Goal: Task Accomplishment & Management: Complete application form

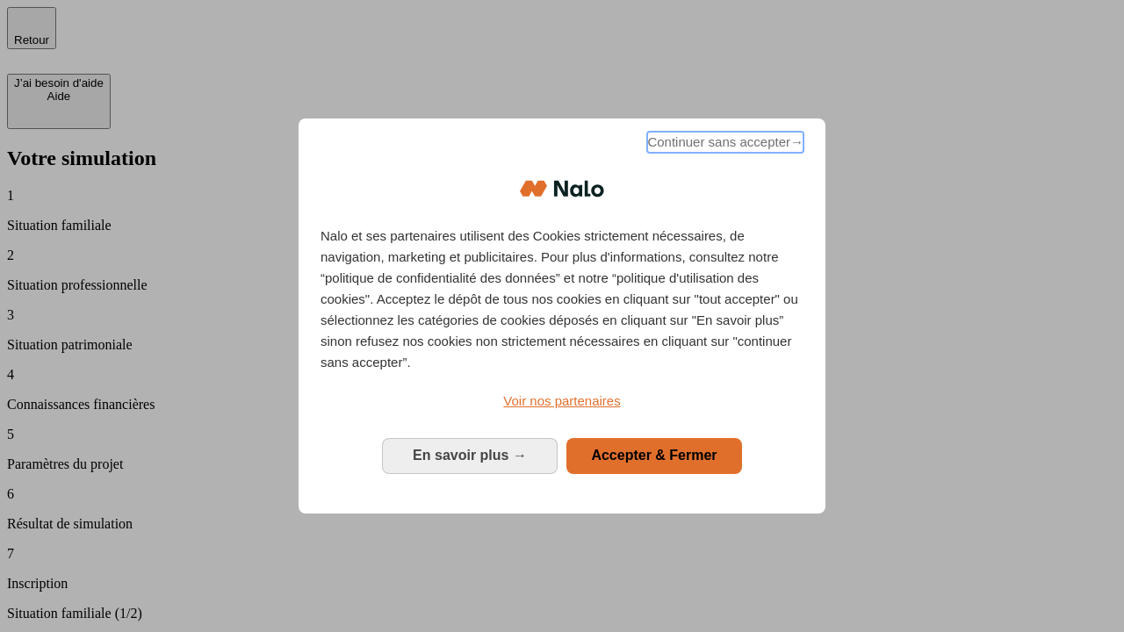
click at [723, 145] on span "Continuer sans accepter →" at bounding box center [725, 142] width 156 height 21
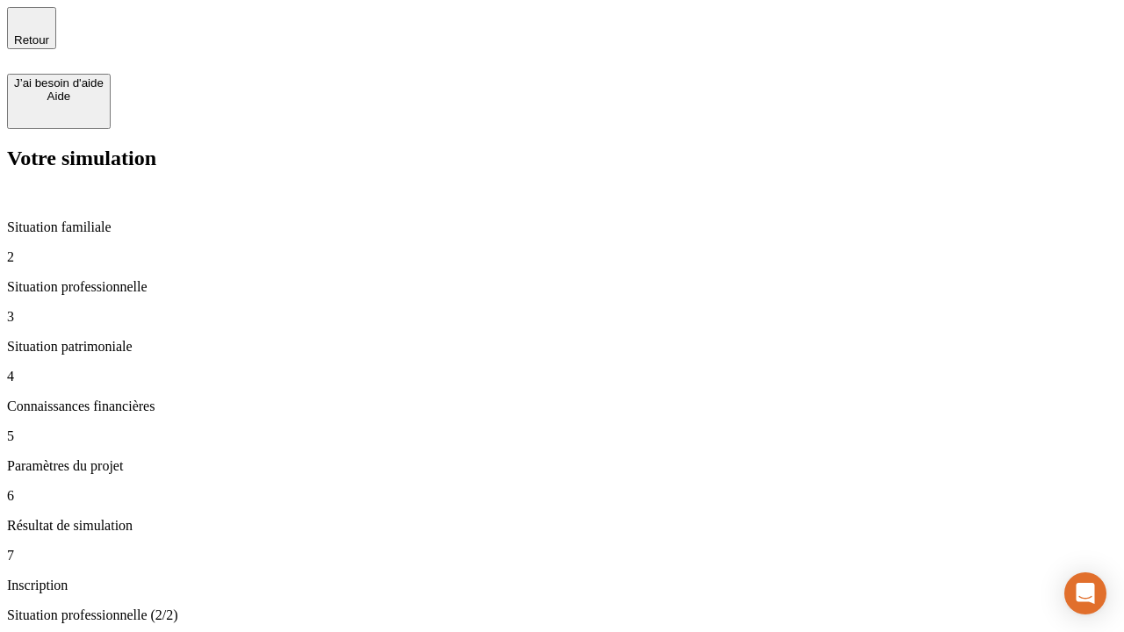
type input "30 000"
type input "0"
type input "1 000"
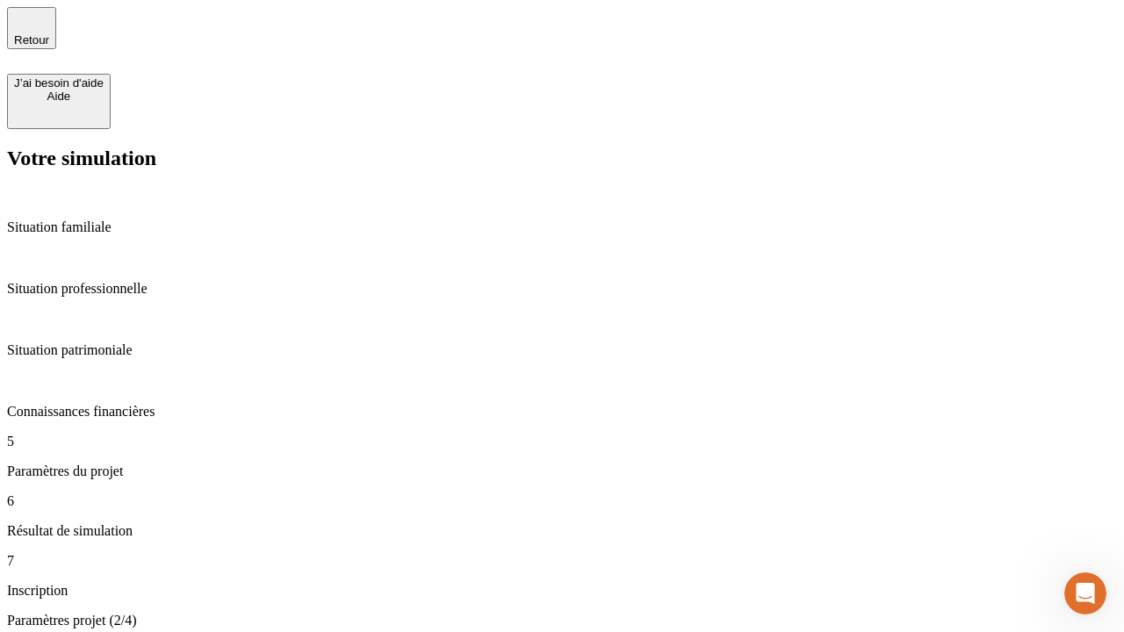
type input "40"
type input "64"
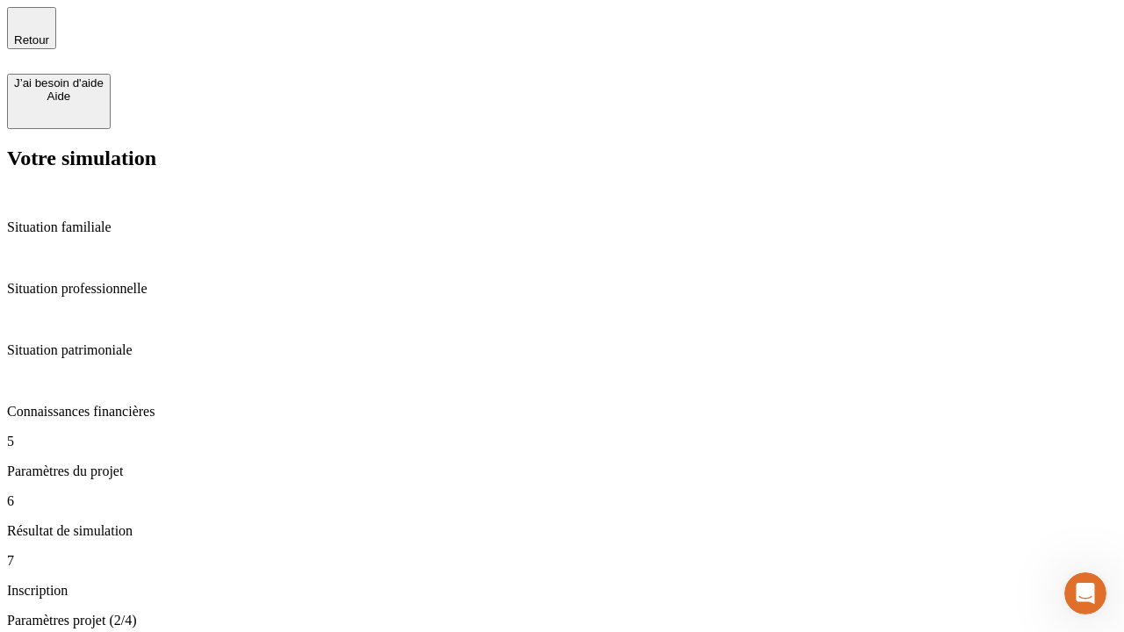
type input "200 000"
type input "640"
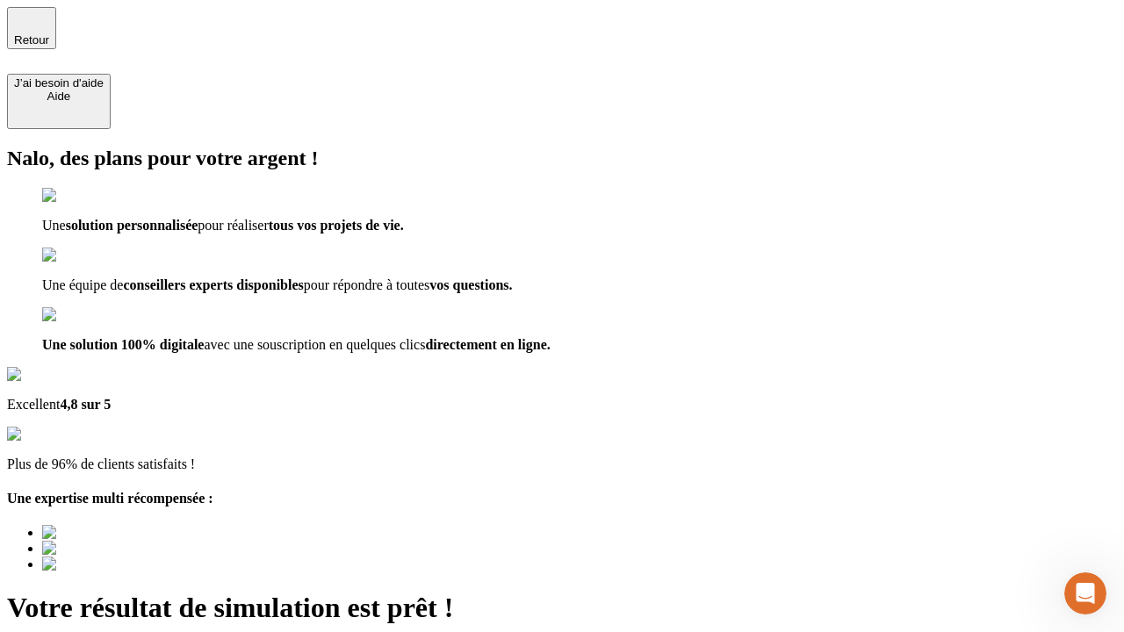
type input "[EMAIL_ADDRESS][DOMAIN_NAME]"
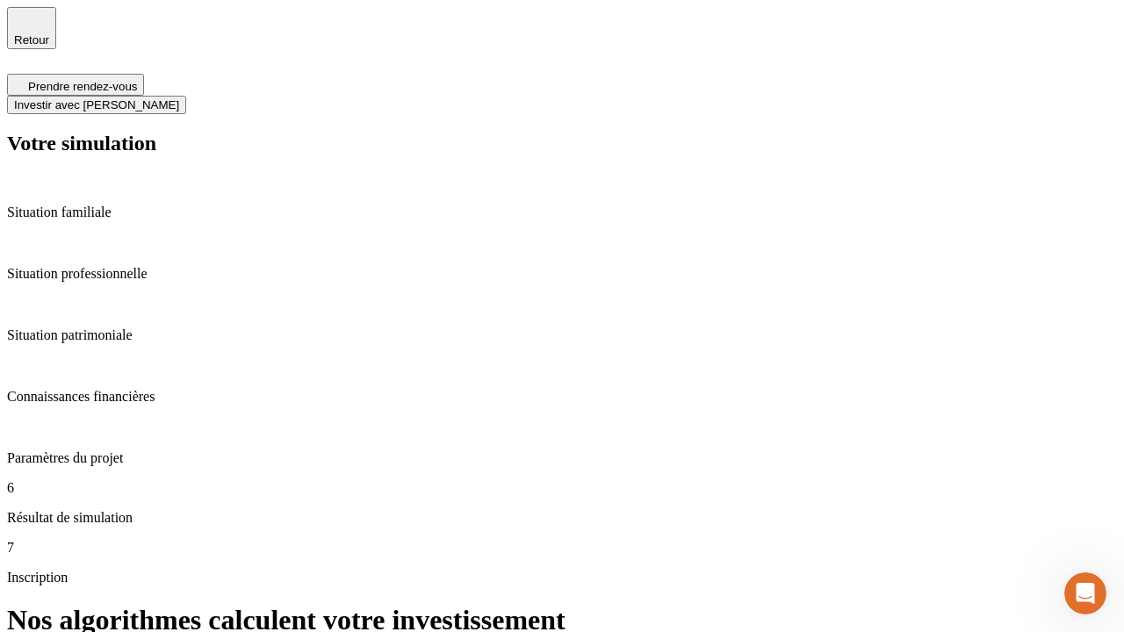
click at [179, 98] on span "Investir avec [PERSON_NAME]" at bounding box center [96, 104] width 165 height 13
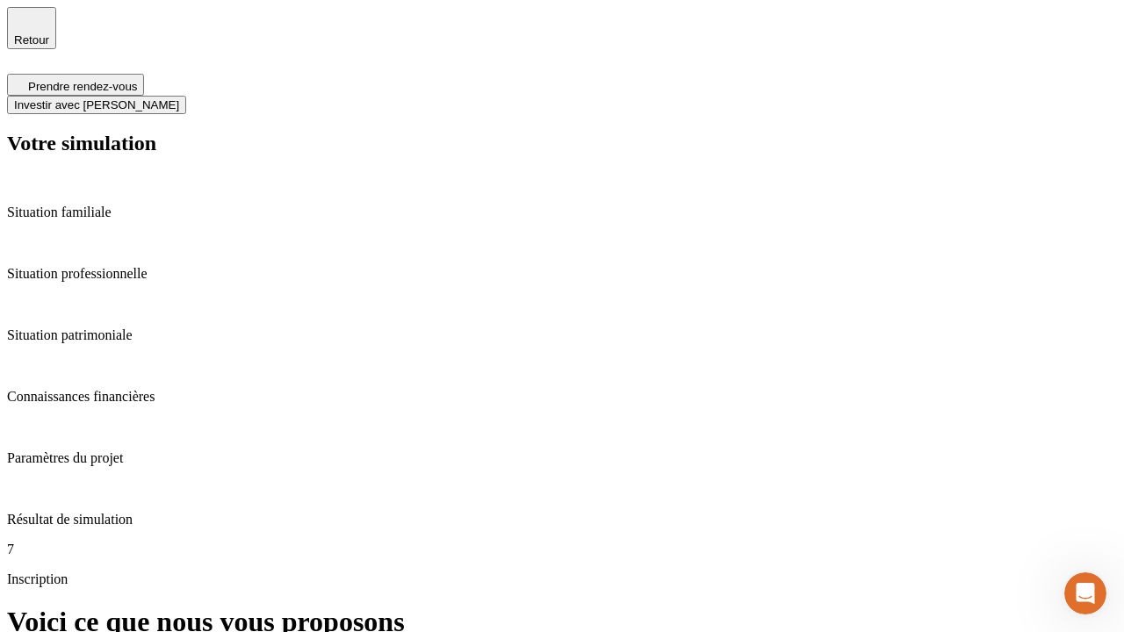
scroll to position [5, 0]
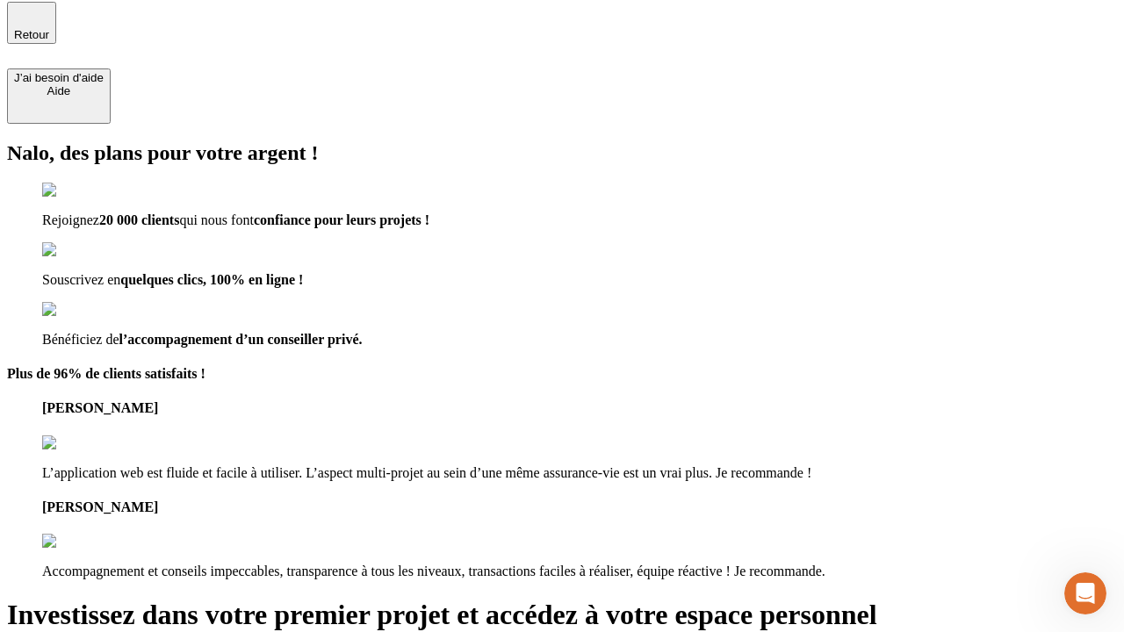
type input "abc"
